Goal: Task Accomplishment & Management: Use online tool/utility

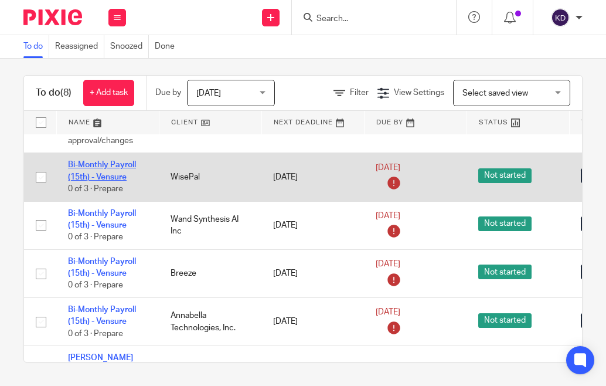
scroll to position [117, 0]
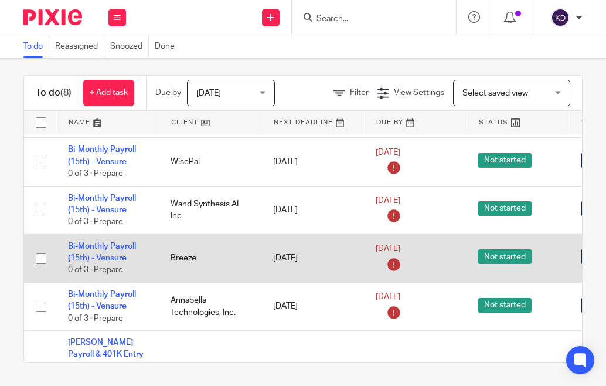
click at [103, 246] on td "Bi-Monthly Payroll (15th) - Vensure 0 of 3 · Prepare" at bounding box center [107, 258] width 103 height 48
click at [107, 243] on link "Bi-Monthly Payroll (15th) - Vensure" at bounding box center [102, 252] width 68 height 20
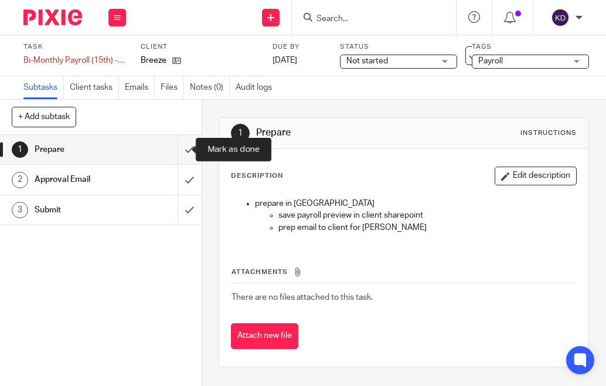
click at [174, 153] on input "submit" at bounding box center [101, 149] width 202 height 29
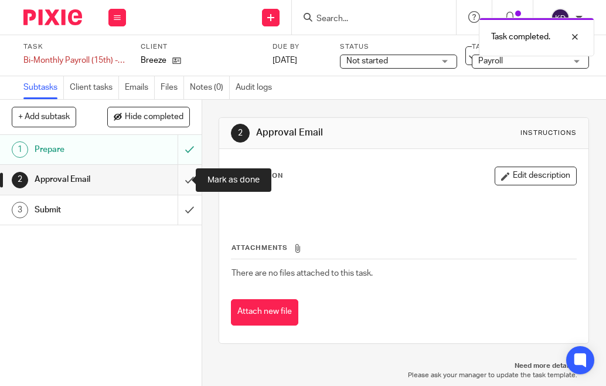
click at [178, 181] on input "submit" at bounding box center [101, 179] width 202 height 29
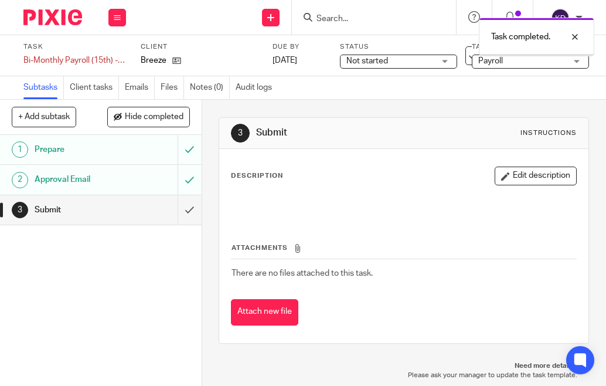
click at [32, 12] on img at bounding box center [52, 17] width 59 height 16
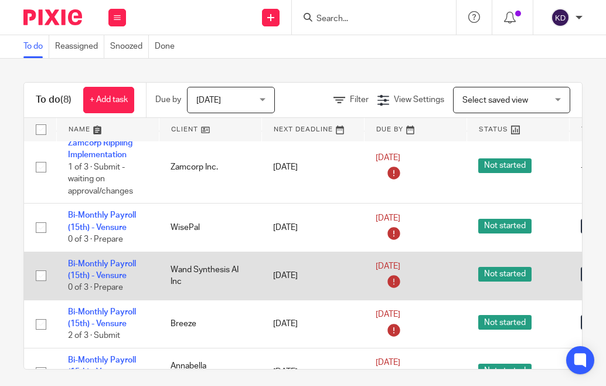
scroll to position [117, 0]
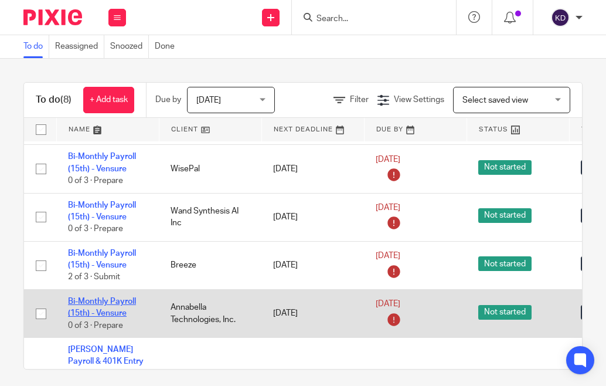
click at [112, 298] on link "Bi-Monthly Payroll (15th) - Vensure" at bounding box center [102, 307] width 68 height 20
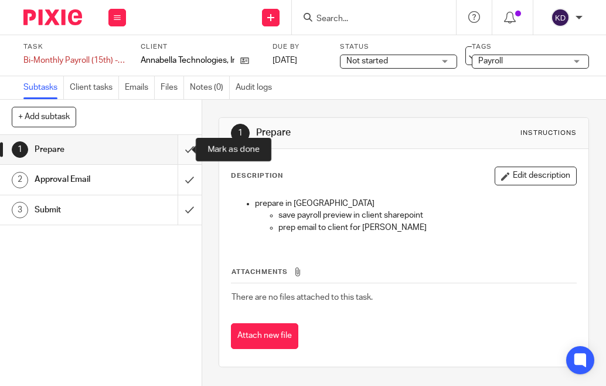
click at [176, 147] on input "submit" at bounding box center [101, 149] width 202 height 29
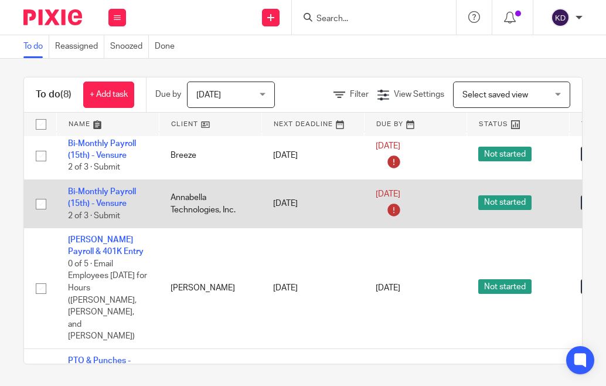
scroll to position [7, 0]
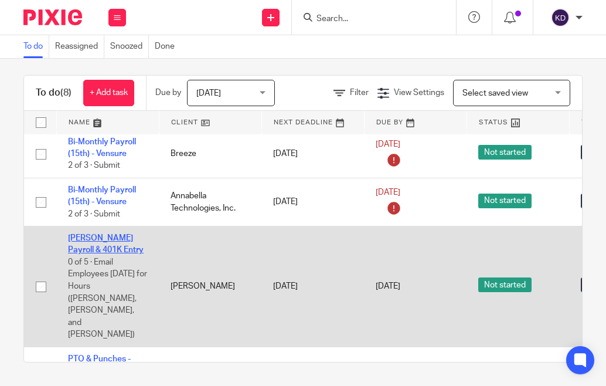
click at [83, 249] on link "[PERSON_NAME] Payroll & 401K Entry" at bounding box center [106, 244] width 76 height 20
